Goal: Transaction & Acquisition: Purchase product/service

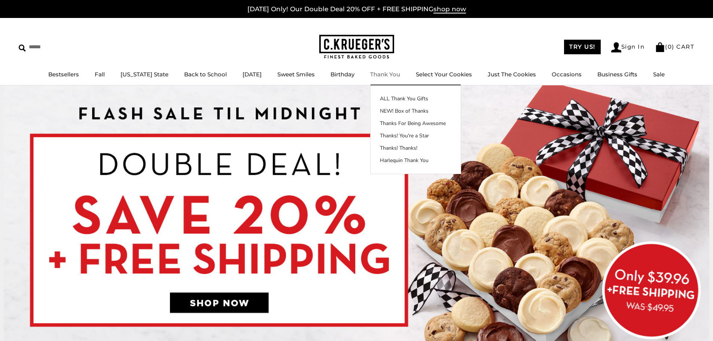
click at [381, 74] on link "Thank You" at bounding box center [385, 74] width 30 height 7
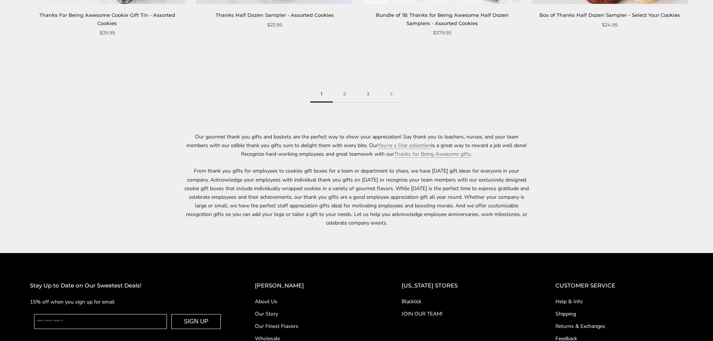
scroll to position [1235, 0]
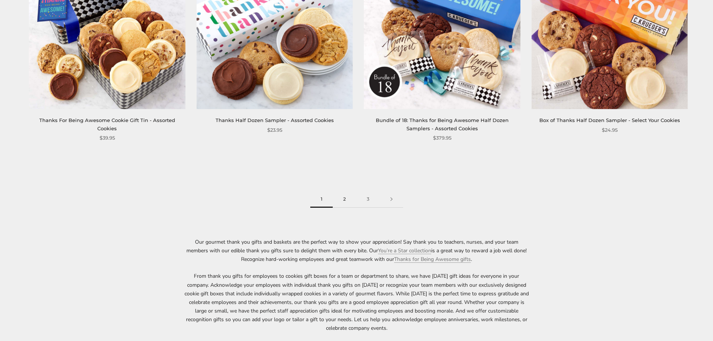
click at [345, 202] on link "2" at bounding box center [345, 199] width 24 height 17
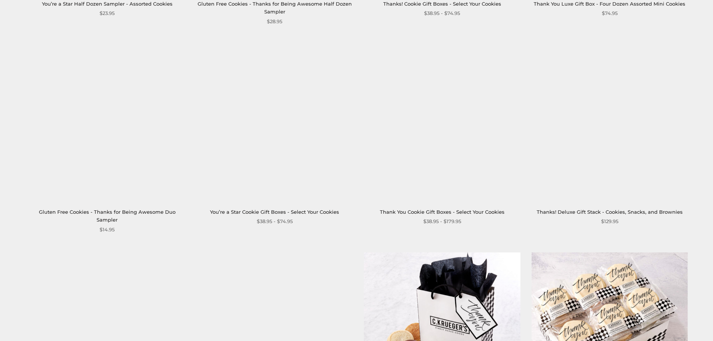
scroll to position [1085, 0]
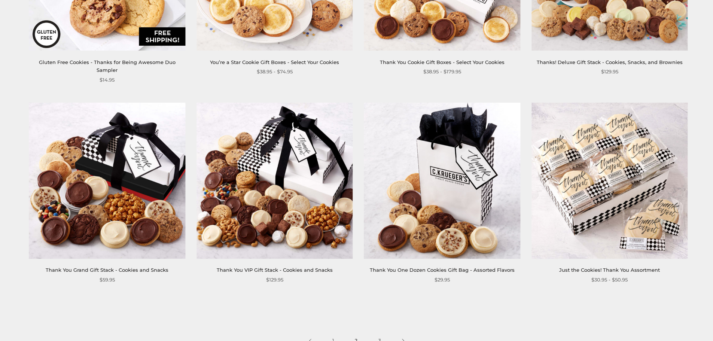
click at [618, 201] on img at bounding box center [609, 181] width 156 height 156
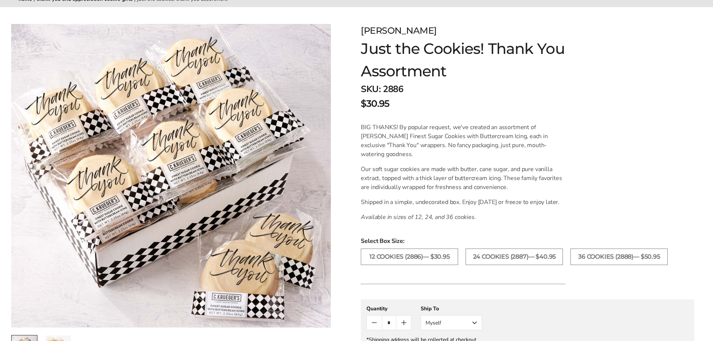
scroll to position [187, 0]
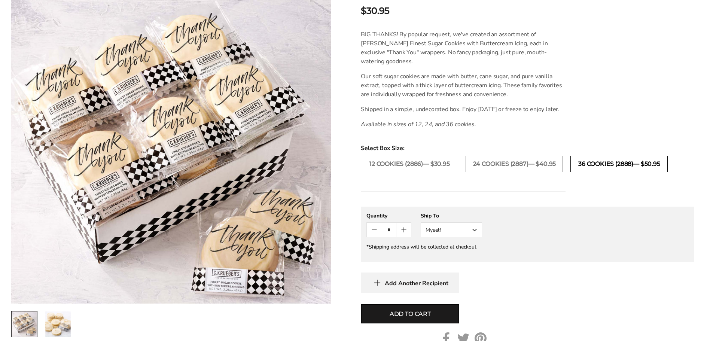
click at [601, 172] on label "36 COOKIES (2888)— $50.95" at bounding box center [618, 164] width 97 height 16
click at [451, 237] on button "Myself" at bounding box center [451, 229] width 61 height 15
click at [548, 247] on gfm-form "**********" at bounding box center [527, 234] width 333 height 55
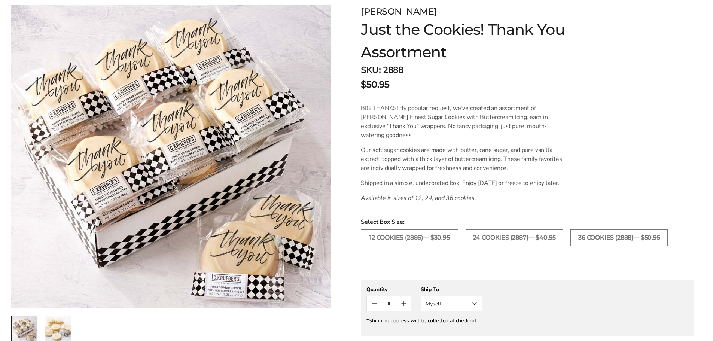
scroll to position [75, 0]
